Goal: Information Seeking & Learning: Learn about a topic

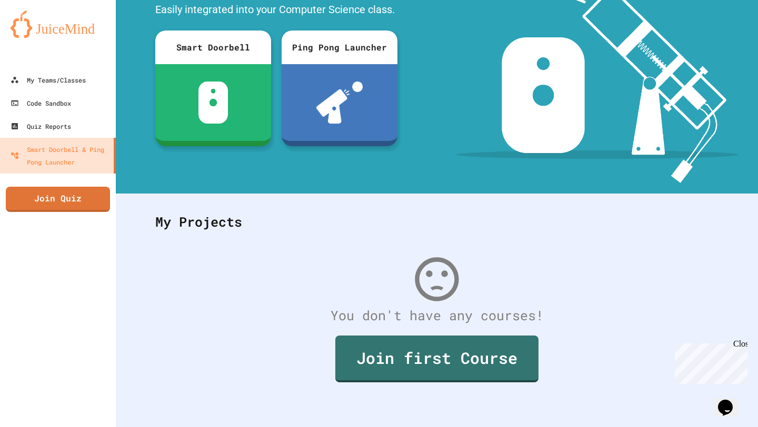
scroll to position [92, 0]
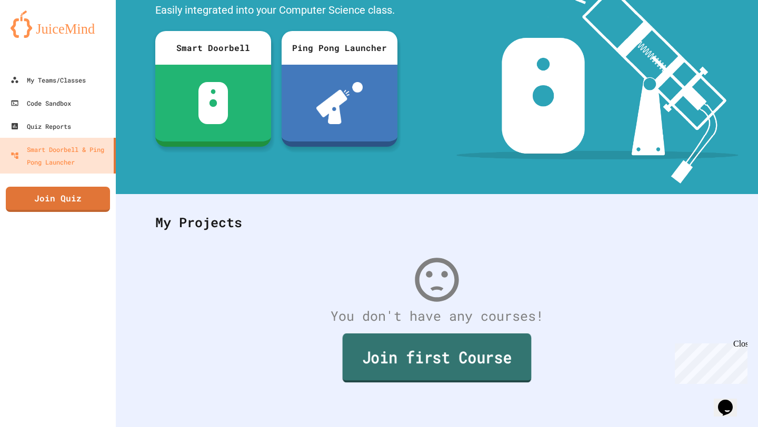
click at [368, 354] on link "Join first Course" at bounding box center [437, 358] width 189 height 49
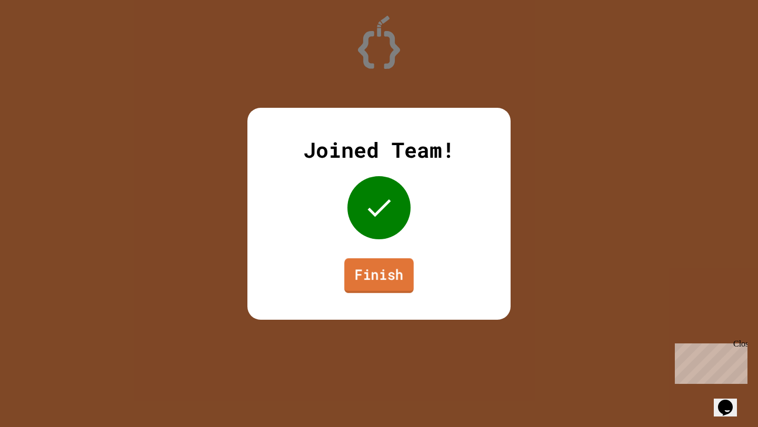
click at [389, 266] on link "Finish" at bounding box center [378, 275] width 69 height 35
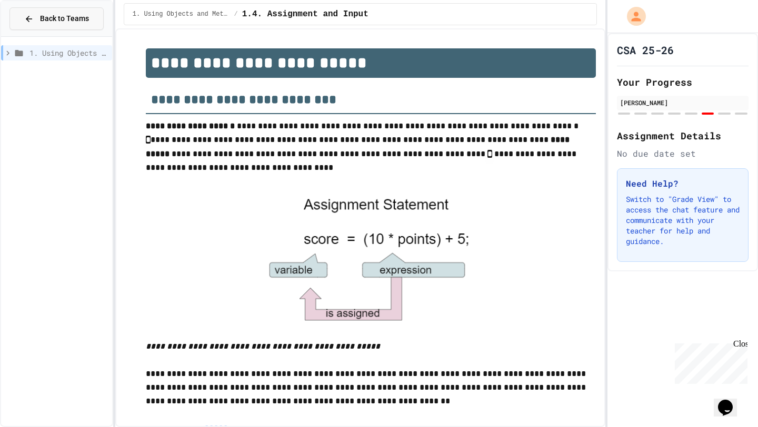
click at [64, 20] on span "Back to Teams" at bounding box center [64, 18] width 49 height 11
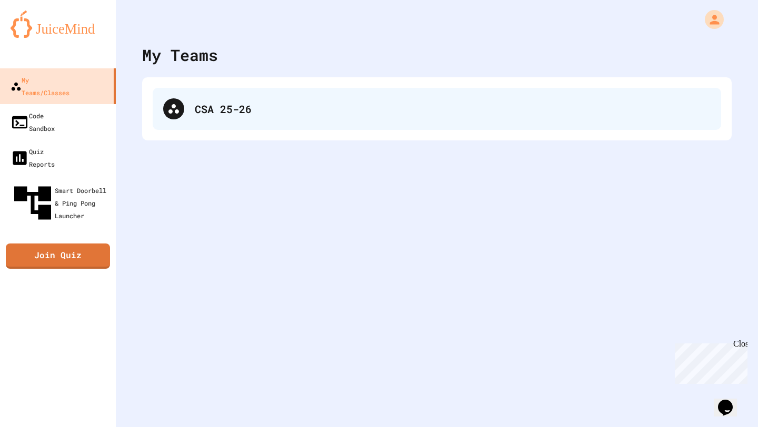
click at [232, 105] on div "CSA 25-26" at bounding box center [453, 109] width 516 height 16
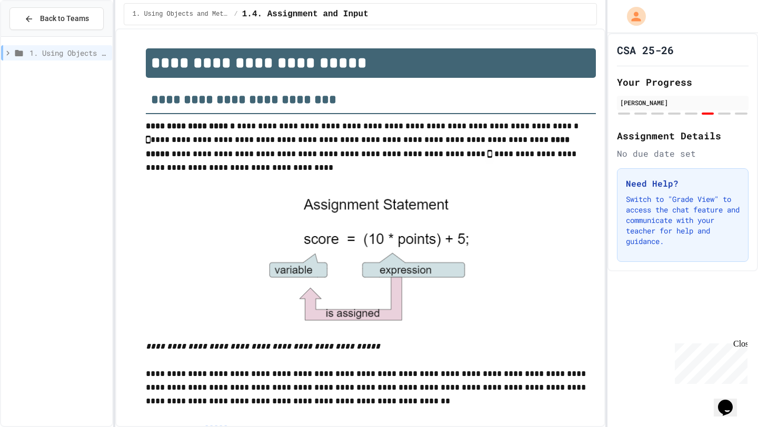
scroll to position [651, 0]
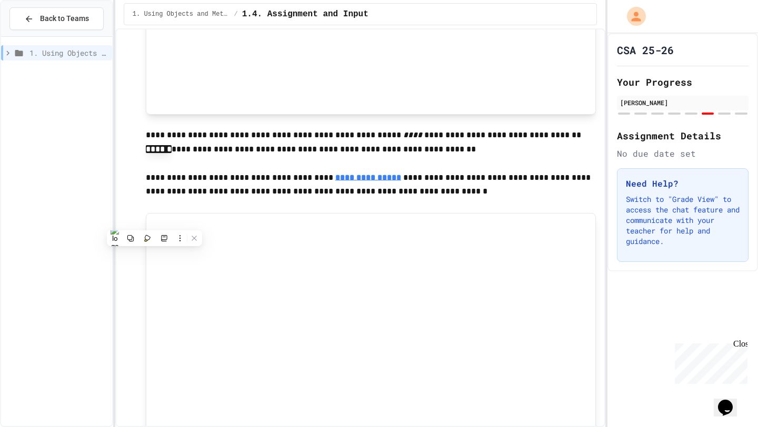
click at [666, 49] on h1 "CSA 25-26" at bounding box center [645, 50] width 57 height 15
click at [254, 13] on span "1.4. Assignment and Input" at bounding box center [305, 14] width 126 height 13
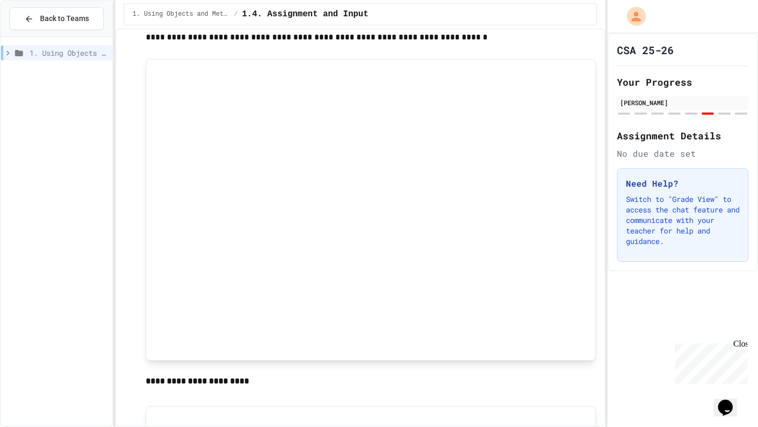
scroll to position [0, 0]
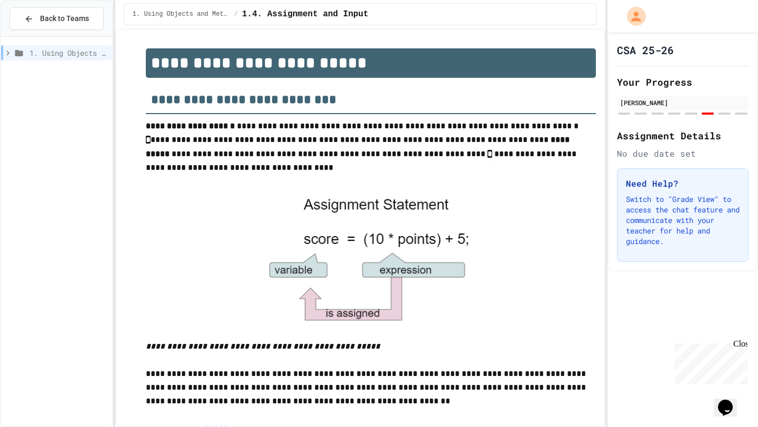
click at [52, 42] on div at bounding box center [56, 50] width 111 height 19
click at [52, 57] on span "1. Using Objects and Methods" at bounding box center [68, 52] width 78 height 11
click at [64, 86] on span "1.16. Unit Summary 1a (1.1-1.6)" at bounding box center [70, 90] width 75 height 11
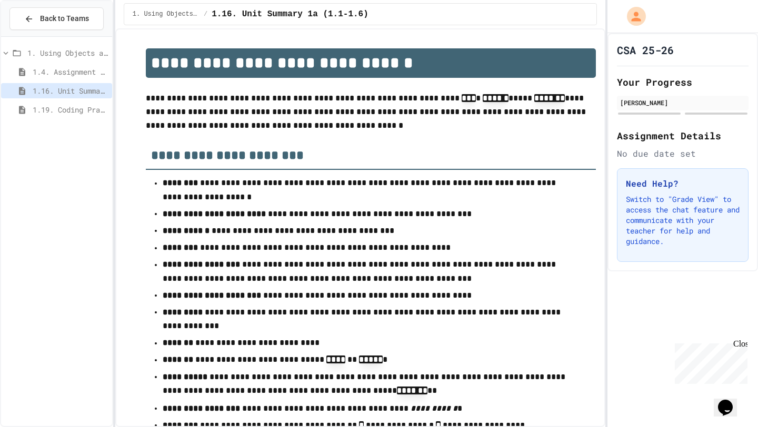
click at [41, 108] on span "1.19. Coding Practice 1a (1.1-1.6)" at bounding box center [70, 109] width 75 height 11
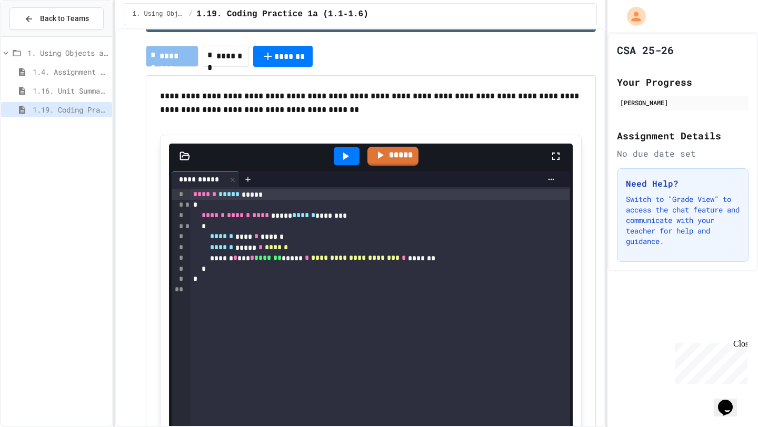
scroll to position [53, 0]
